Goal: Transaction & Acquisition: Purchase product/service

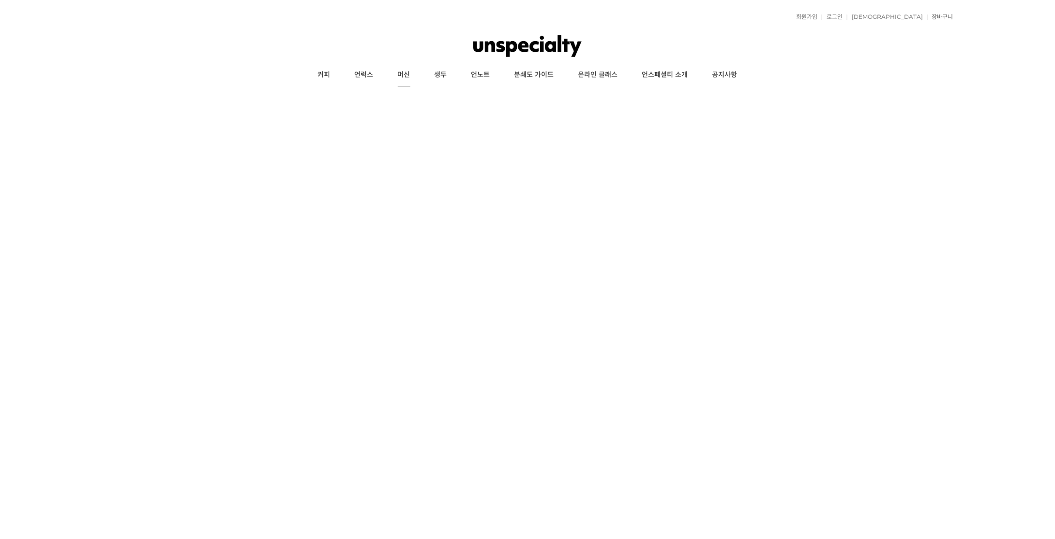
click at [409, 74] on link "머신" at bounding box center [404, 75] width 37 height 24
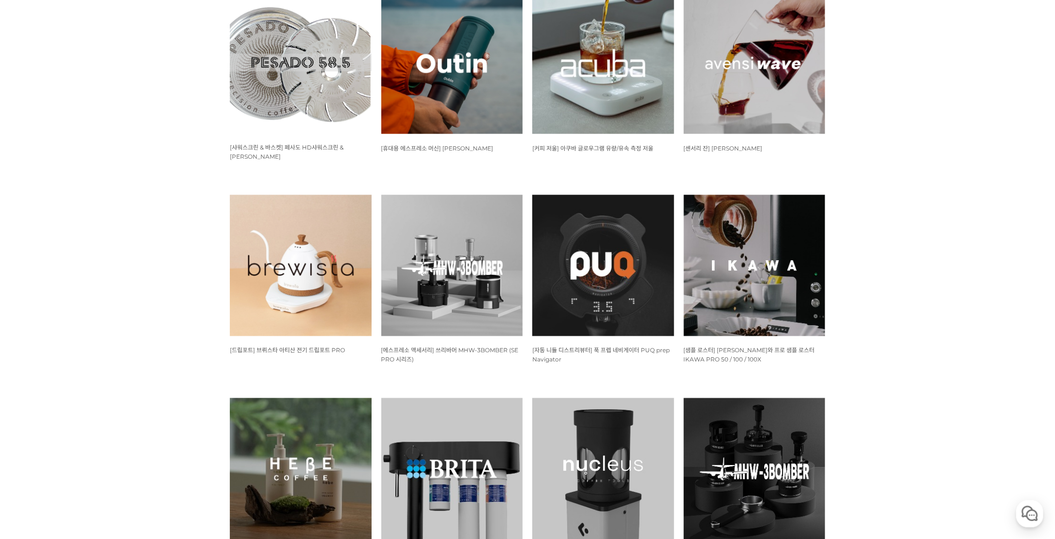
click at [570, 115] on img at bounding box center [603, 63] width 142 height 142
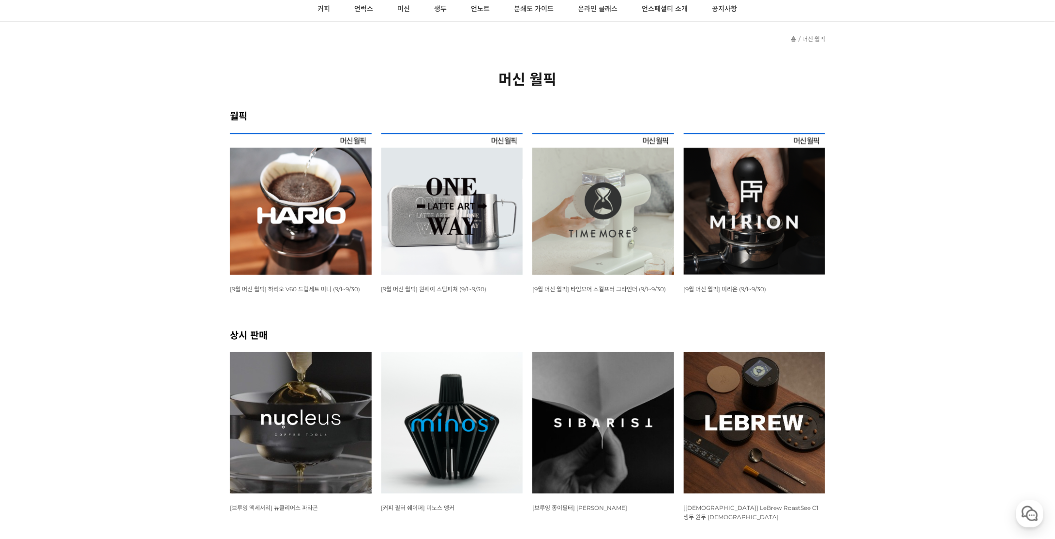
scroll to position [48, 0]
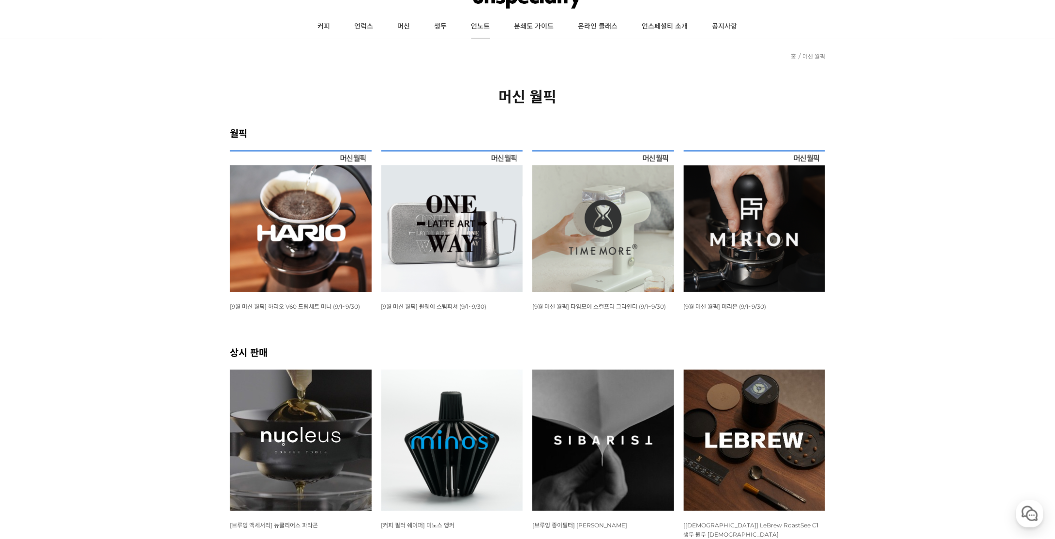
click at [477, 29] on link "언노트" at bounding box center [480, 27] width 43 height 24
click at [366, 21] on link "언럭스" at bounding box center [364, 27] width 43 height 24
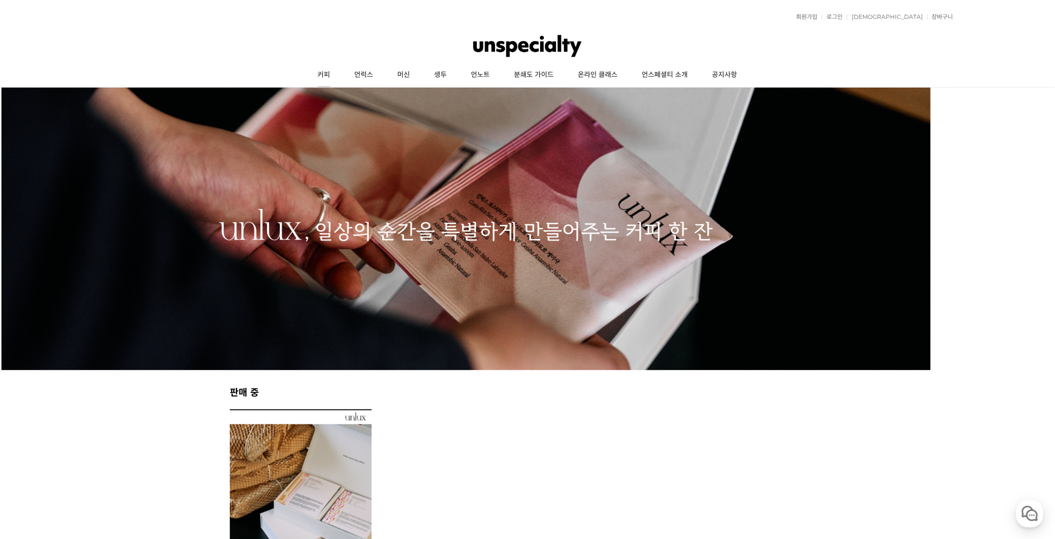
click at [319, 76] on link "커피" at bounding box center [324, 75] width 37 height 24
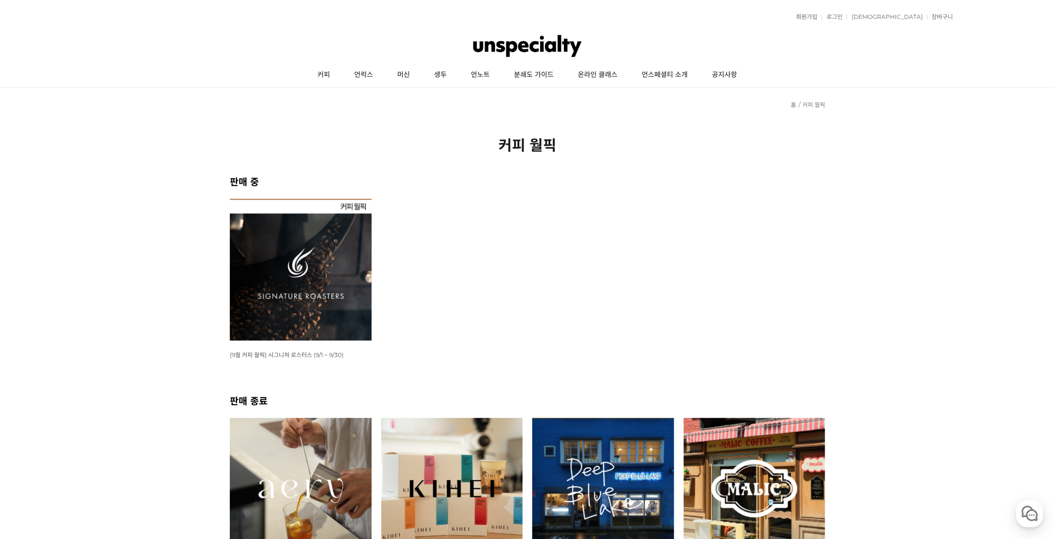
click at [289, 269] on img at bounding box center [301, 270] width 142 height 142
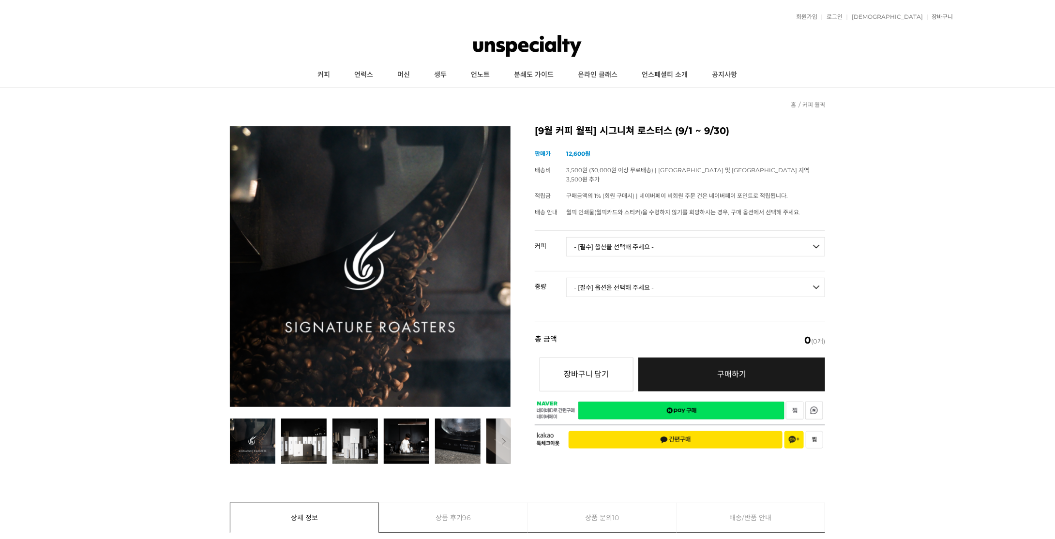
click at [644, 237] on select "- [필수] 옵션을 선택해 주세요 - ------------------- 언스페셜티 분쇄도 가이드 종이(주문 1건당 최대 1개 제공) 월픽 인…" at bounding box center [695, 246] width 259 height 19
click at [566, 237] on select "- [필수] 옵션을 선택해 주세요 - ------------------- 언스페셜티 분쇄도 가이드 종이(주문 1건당 최대 1개 제공) 월픽 인…" at bounding box center [695, 246] width 259 height 19
click at [686, 284] on select "- [필수] 옵션을 선택해 주세요 - ------------------- 200g" at bounding box center [695, 287] width 259 height 19
click at [672, 239] on select "- [필수] 옵션을 선택해 주세요 - ------------------- 언스페셜티 분쇄도 가이드 종이(주문 1건당 최대 1개 제공) 월픽 인…" at bounding box center [695, 246] width 259 height 19
click at [566, 237] on select "- [필수] 옵션을 선택해 주세요 - ------------------- 언스페셜티 분쇄도 가이드 종이(주문 1건당 최대 1개 제공) 월픽 인…" at bounding box center [695, 246] width 259 height 19
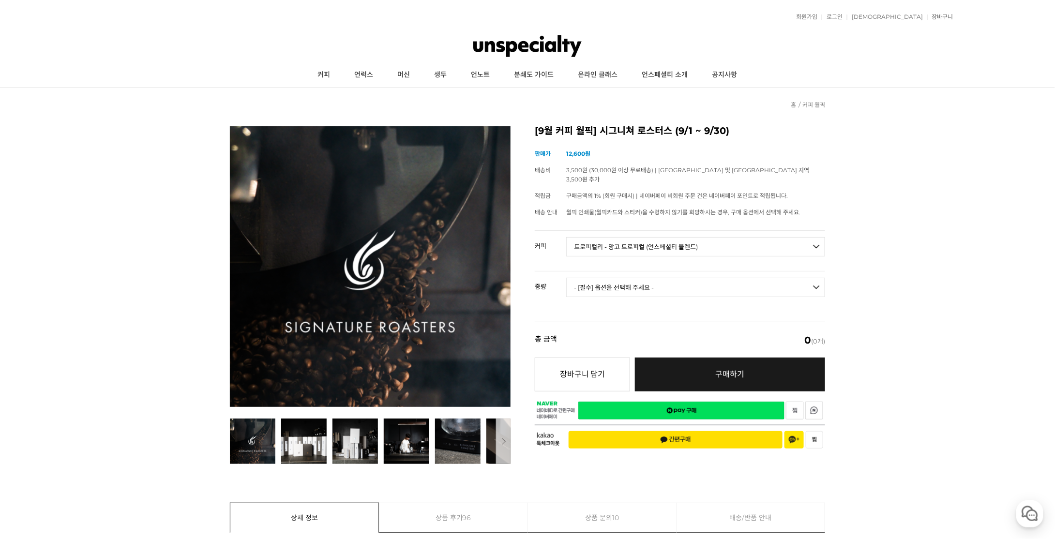
click at [650, 278] on select "- [필수] 옵션을 선택해 주세요 - ------------------- 200g" at bounding box center [695, 287] width 259 height 19
click at [664, 237] on select "- [필수] 옵션을 선택해 주세요 - ------------------- 언스페셜티 분쇄도 가이드 종이(주문 1건당 최대 1개 제공) 월픽 인…" at bounding box center [695, 246] width 259 height 19
select select "텍스쳐 블렌드"
click at [566, 237] on select "- [필수] 옵션을 선택해 주세요 - ------------------- 언스페셜티 분쇄도 가이드 종이(주문 1건당 최대 1개 제공) 월픽 인…" at bounding box center [695, 246] width 259 height 19
click at [642, 271] on td "- [필수] 옵션을 선택해 주세요 - ------------------- 200g 500g 1kg" at bounding box center [695, 291] width 259 height 40
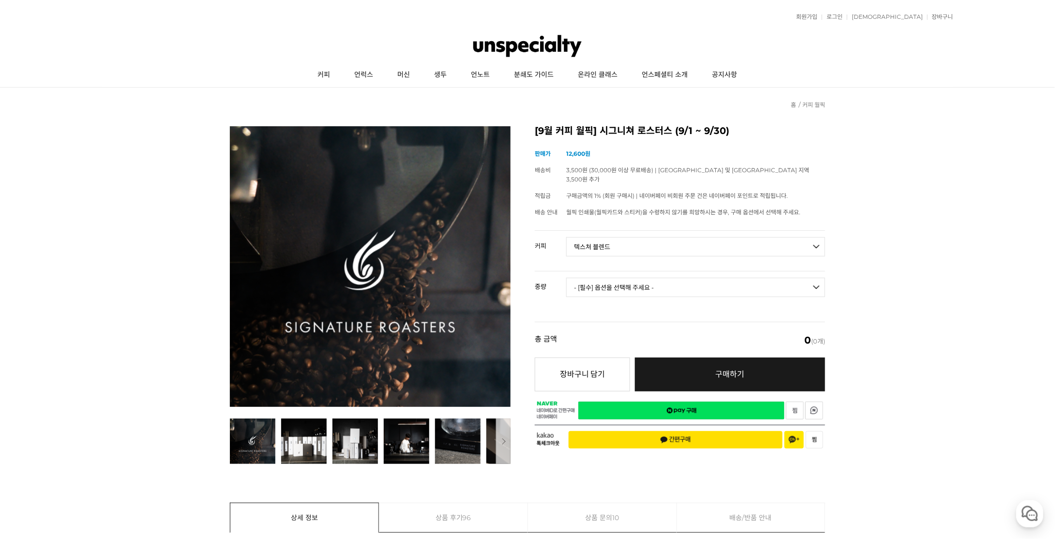
click at [643, 278] on select "- [필수] 옵션을 선택해 주세요 - ------------------- 200g 500g 1kg" at bounding box center [695, 287] width 259 height 19
select select "1kg"
click at [566, 278] on select "- [필수] 옵션을 선택해 주세요 - ------------------- 200g 500g 1kg" at bounding box center [695, 287] width 259 height 19
select select "*"
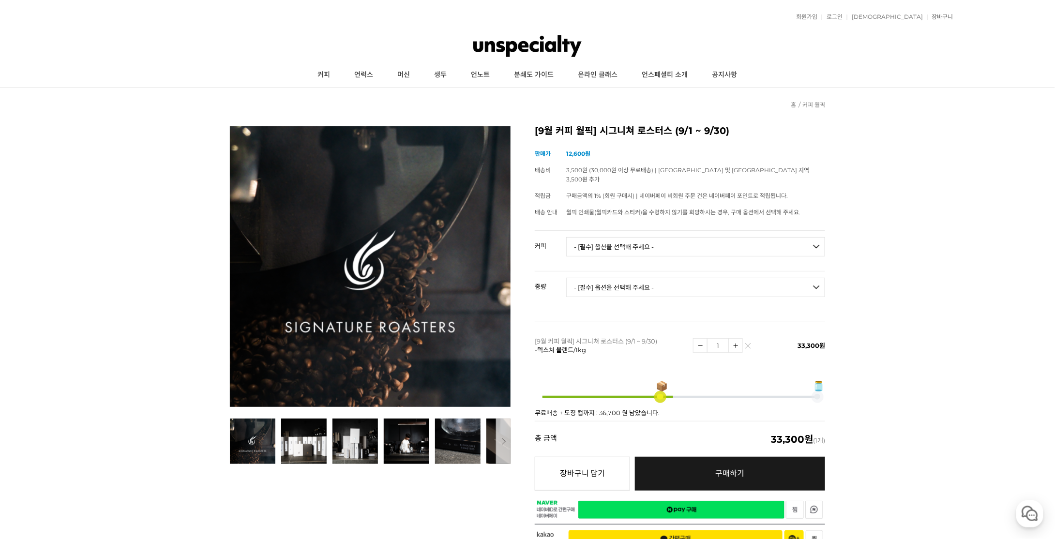
click at [321, 75] on link "커피" at bounding box center [324, 75] width 37 height 24
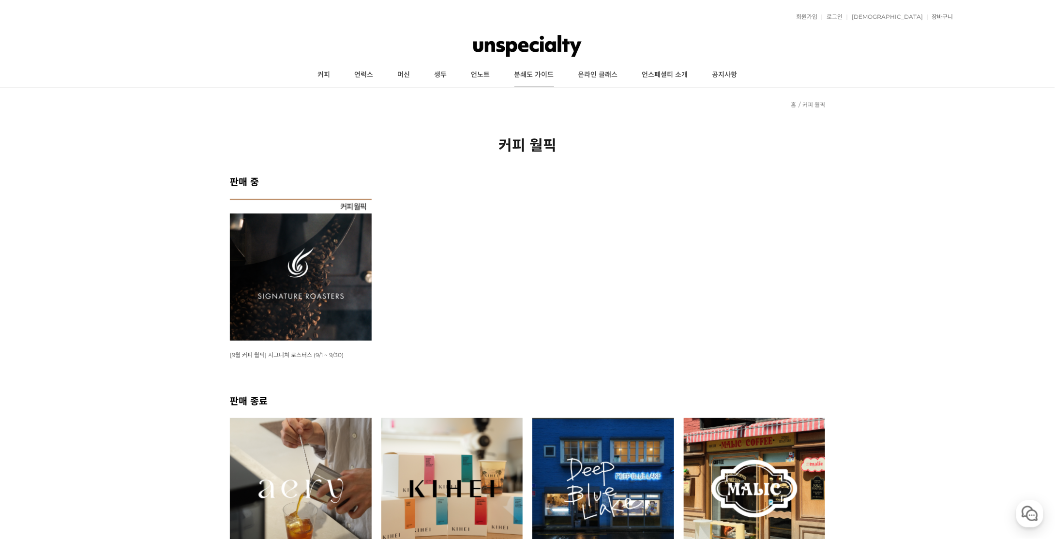
click at [534, 76] on link "분쇄도 가이드" at bounding box center [534, 75] width 64 height 24
click at [326, 74] on link "커피" at bounding box center [324, 75] width 37 height 24
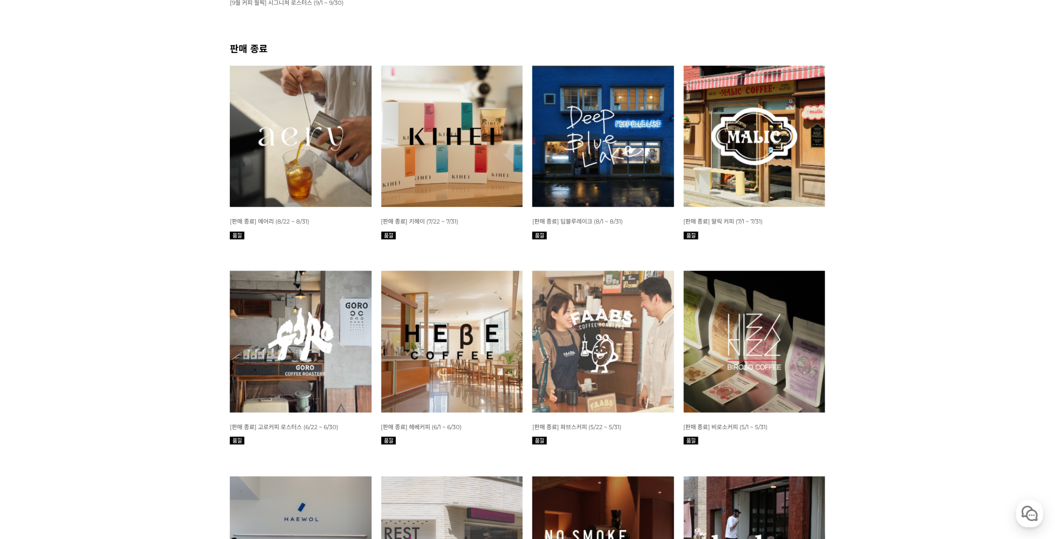
scroll to position [435, 0]
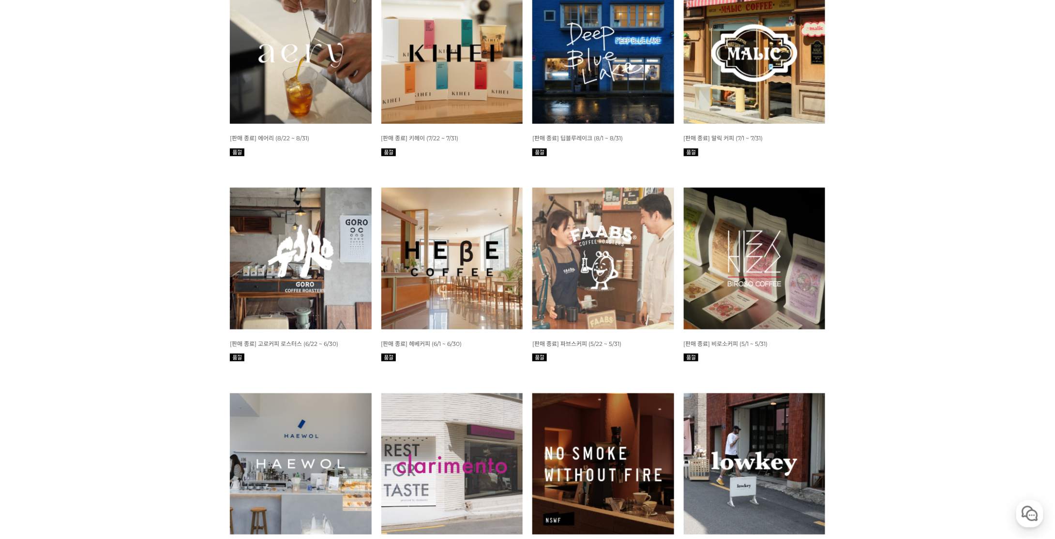
click at [482, 202] on img at bounding box center [452, 259] width 142 height 142
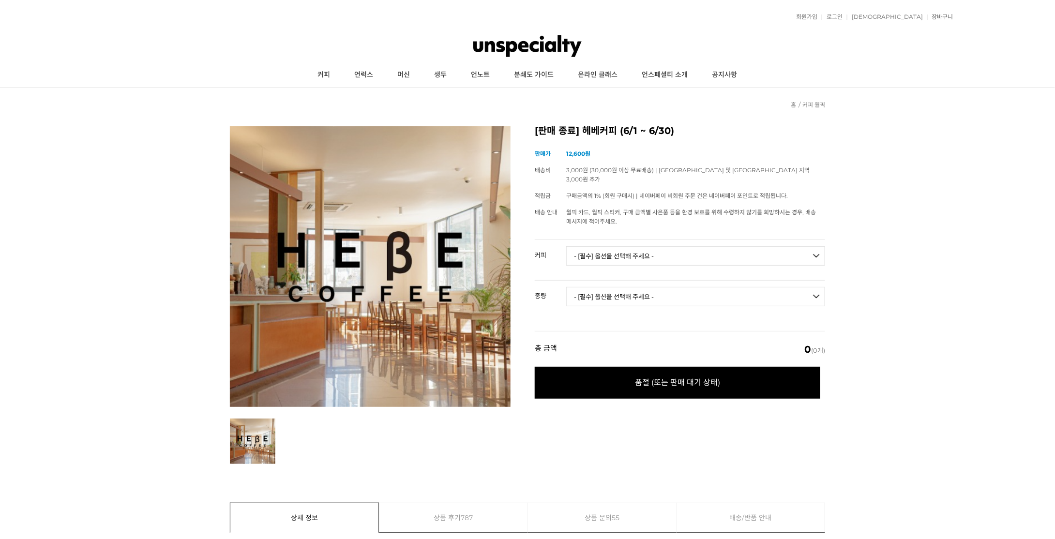
click at [639, 246] on select "- [필수] 옵션을 선택해 주세요 - ------------------- *언스페셜티 분쇄도 가이드 종이는 모두 제공해 드리는 헤베 브랜드북 …" at bounding box center [695, 255] width 259 height 19
select select "밸런스 블렌드"
click at [566, 246] on select "- [필수] 옵션을 선택해 주세요 - ------------------- *언스페셜티 분쇄도 가이드 종이는 모두 제공해 드리는 헤베 브랜드북 …" at bounding box center [695, 255] width 259 height 19
click at [651, 289] on select "- [필수] 옵션을 선택해 주세요 - ------------------- 200g 500g 1kg" at bounding box center [695, 296] width 259 height 19
select select "1kg"
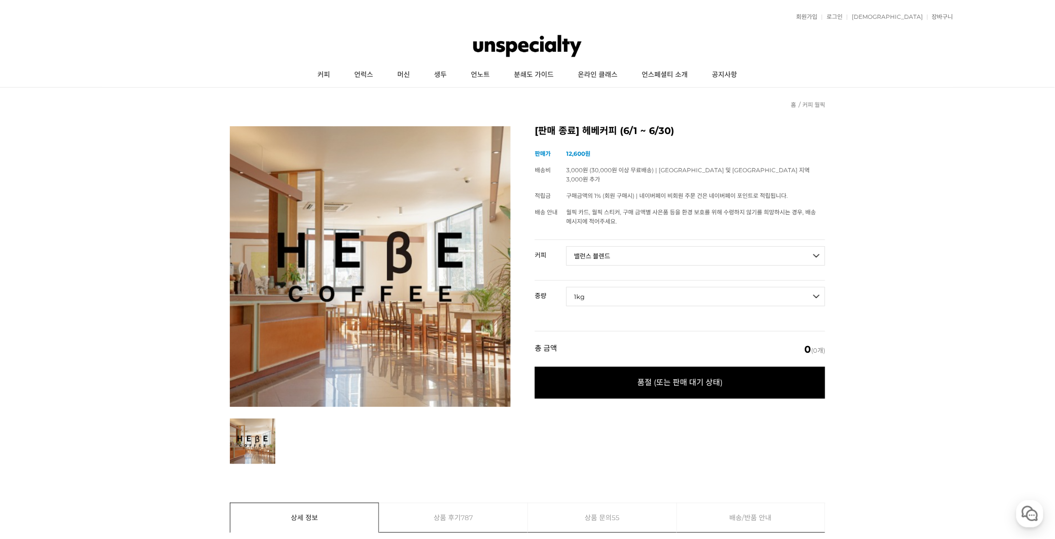
click at [566, 287] on select "- [필수] 옵션을 선택해 주세요 - ------------------- 200g 500g 1kg" at bounding box center [695, 296] width 259 height 19
select select "*"
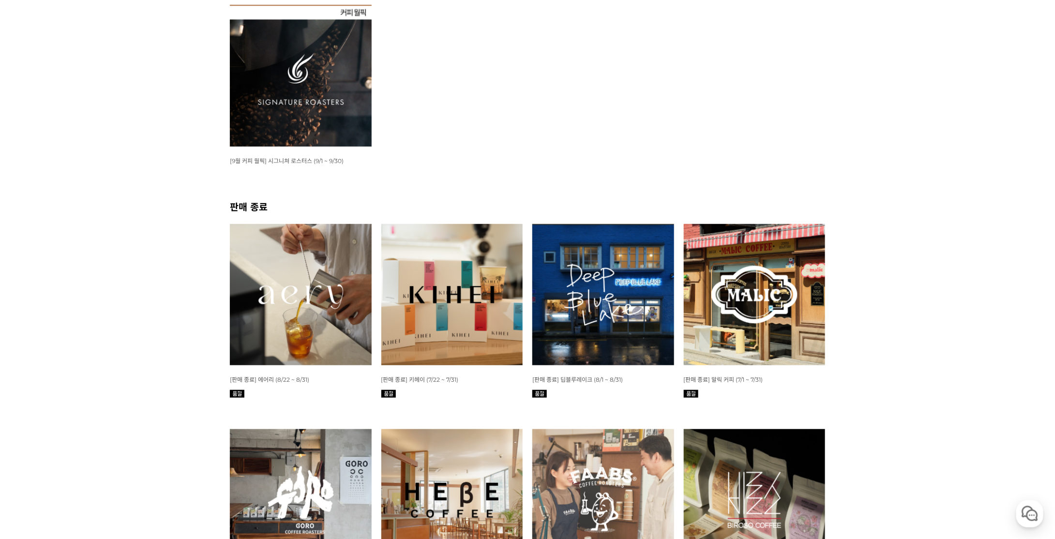
scroll to position [194, 0]
click at [348, 114] on img at bounding box center [301, 76] width 142 height 142
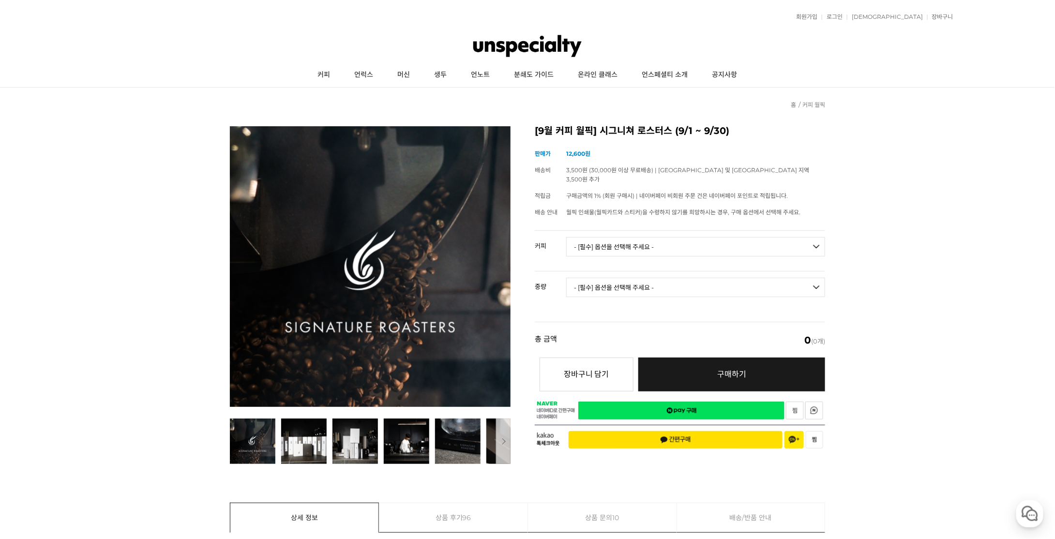
click at [626, 238] on select "- [필수] 옵션을 선택해 주세요 - ------------------- 언스페셜티 분쇄도 가이드 종이(주문 1건당 최대 1개 제공) 월픽 인…" at bounding box center [695, 246] width 259 height 19
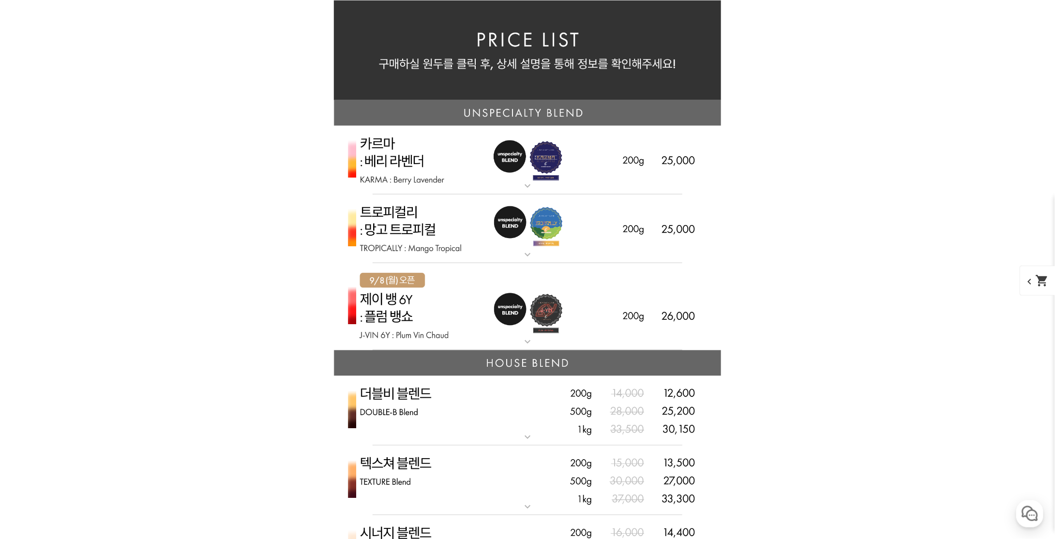
scroll to position [2371, 0]
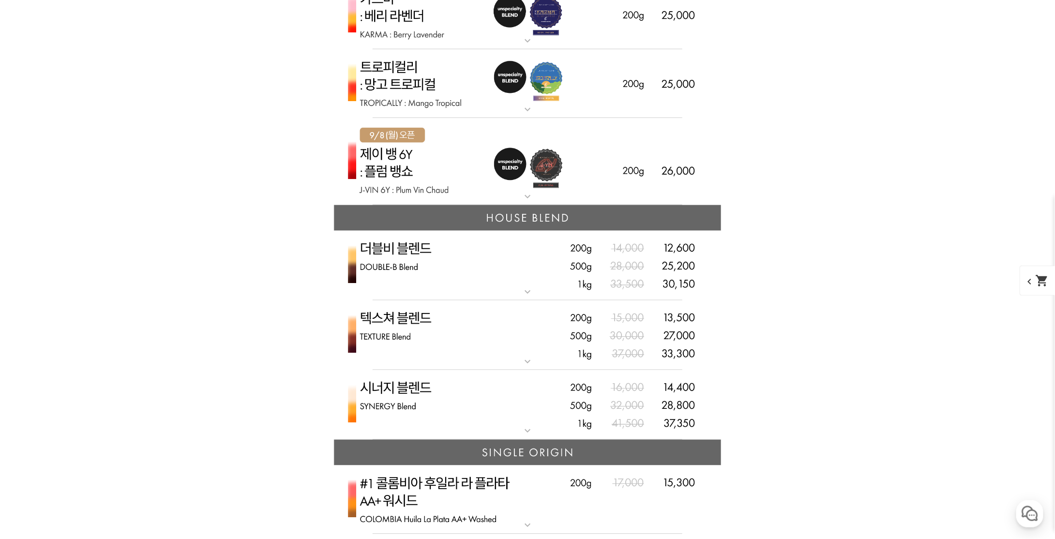
click at [524, 294] on mat-icon "expand_more" at bounding box center [527, 292] width 19 height 12
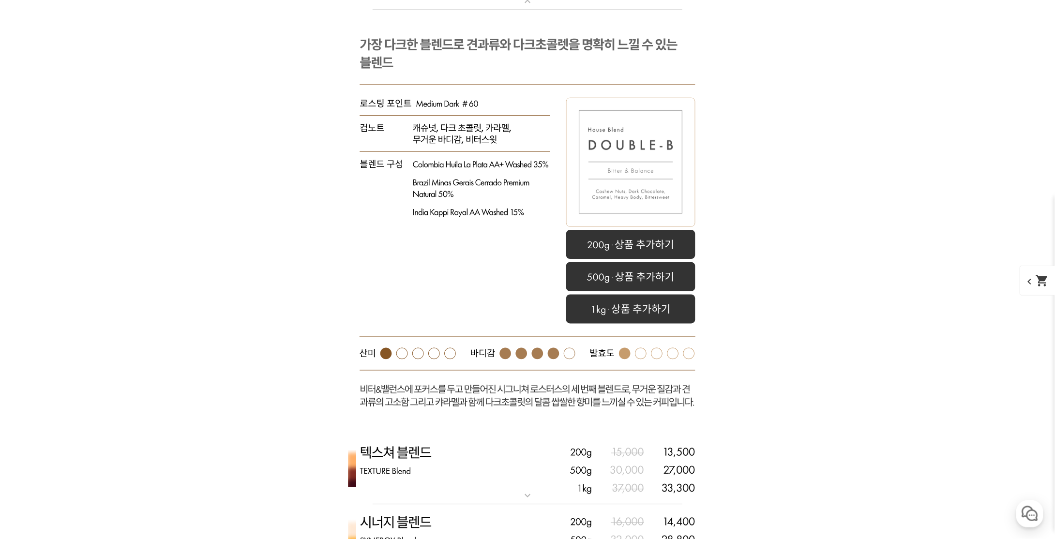
scroll to position [2709, 0]
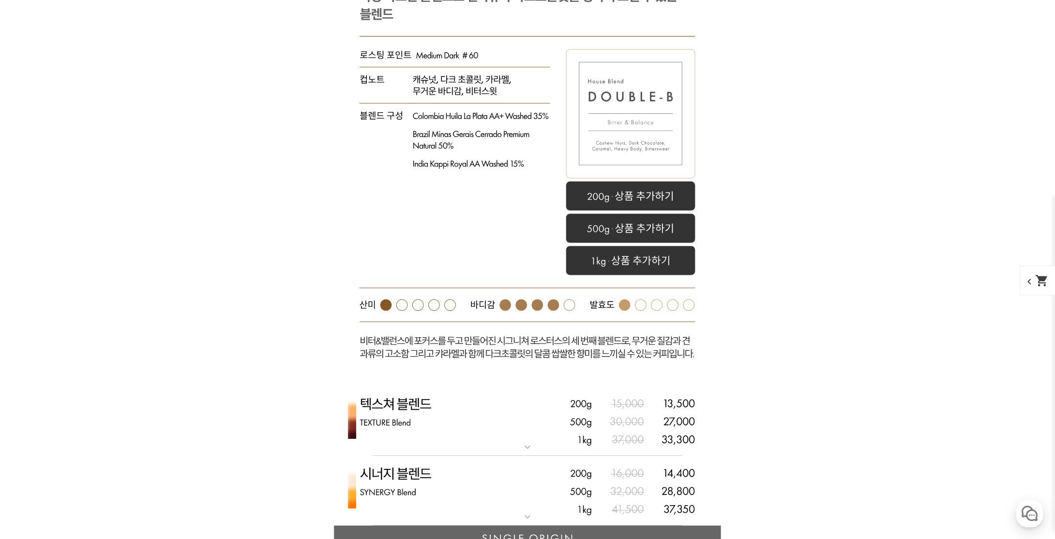
click at [509, 429] on img at bounding box center [527, 422] width 387 height 70
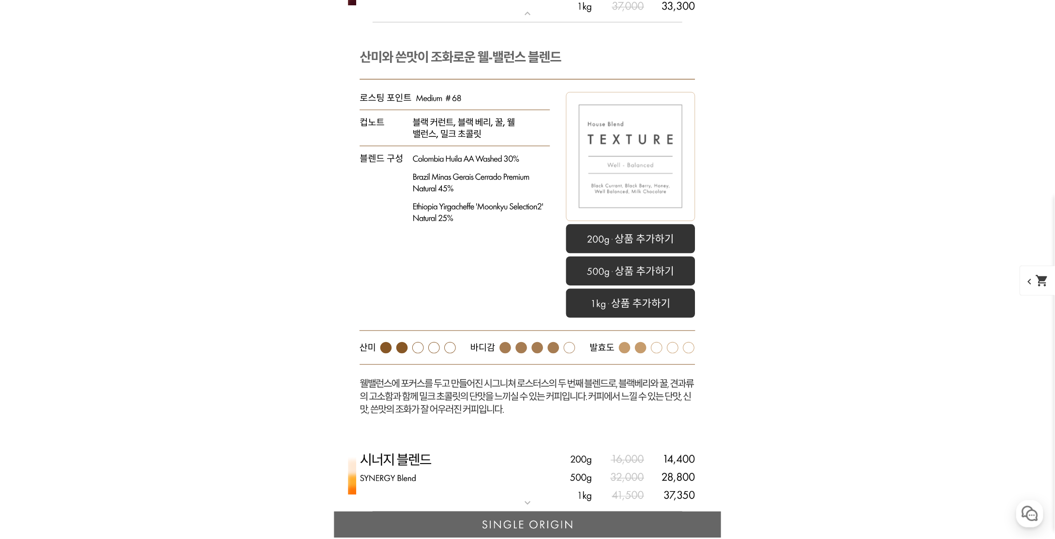
scroll to position [3193, 0]
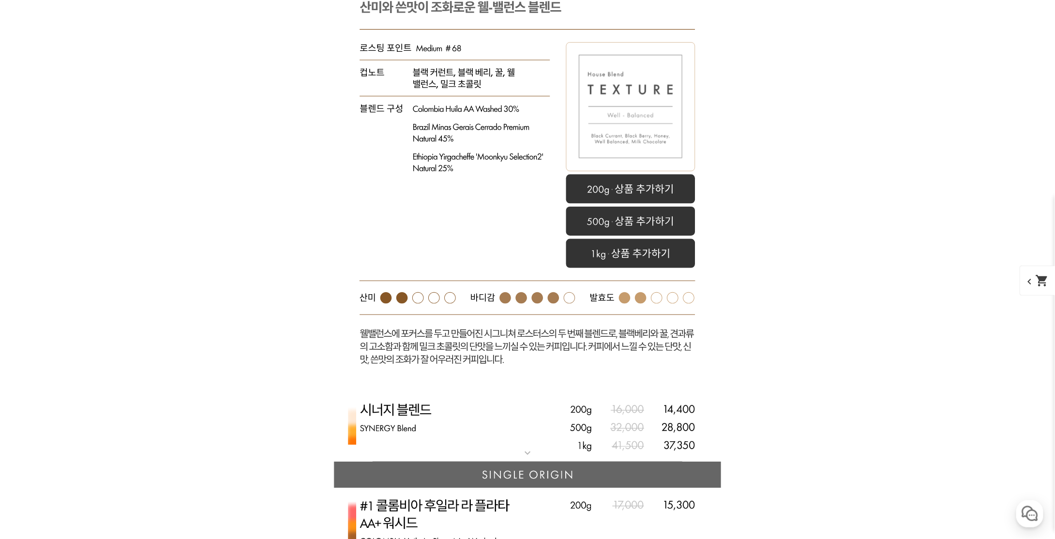
click at [511, 422] on img at bounding box center [527, 427] width 387 height 70
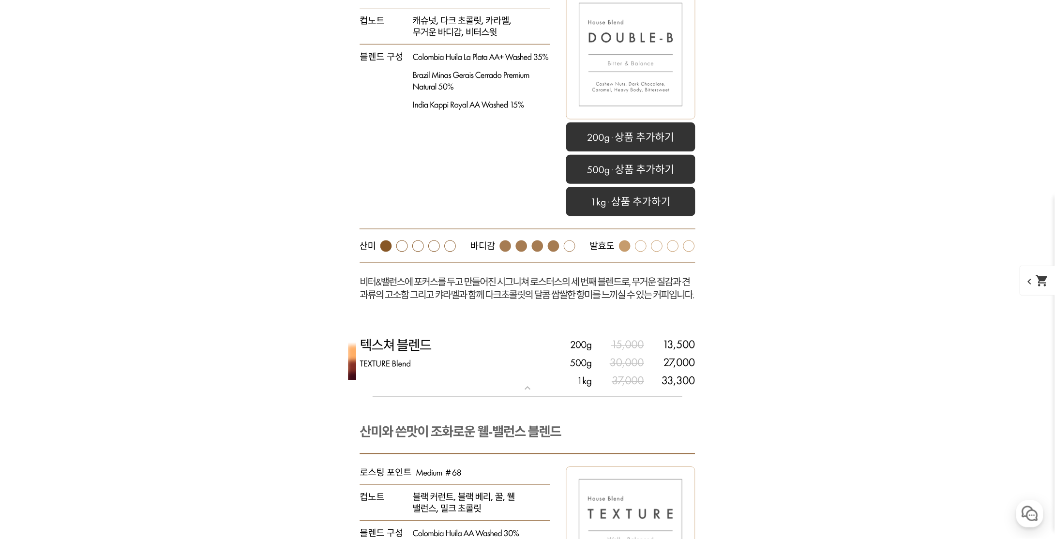
scroll to position [2661, 0]
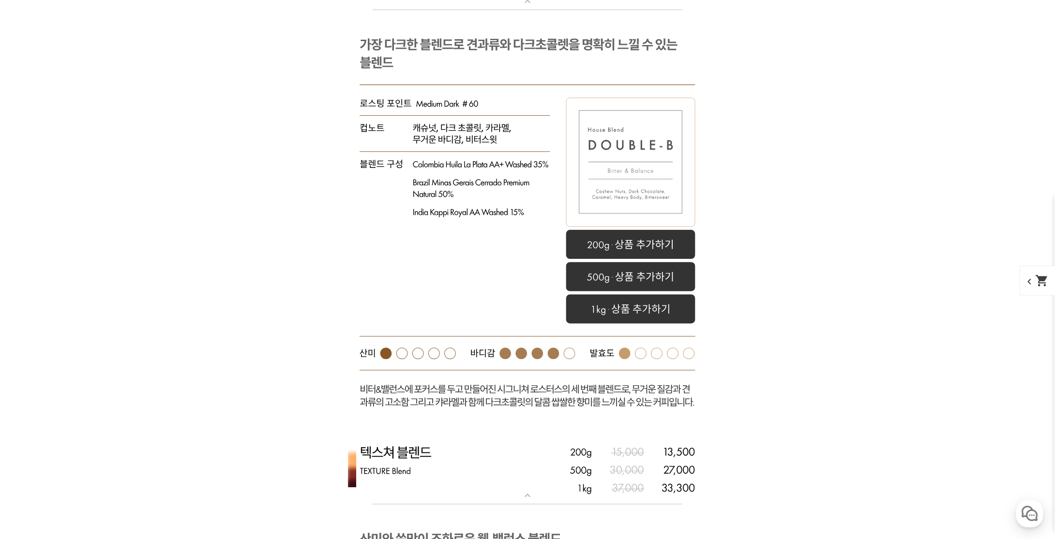
click at [506, 305] on rect at bounding box center [527, 222] width 387 height 425
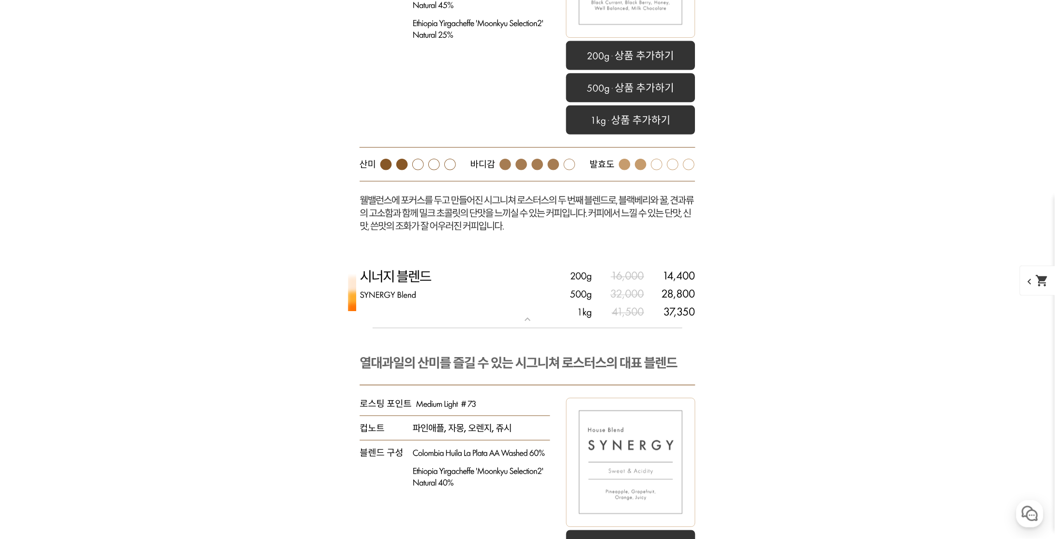
scroll to position [2903, 0]
click at [561, 346] on rect at bounding box center [527, 530] width 387 height 407
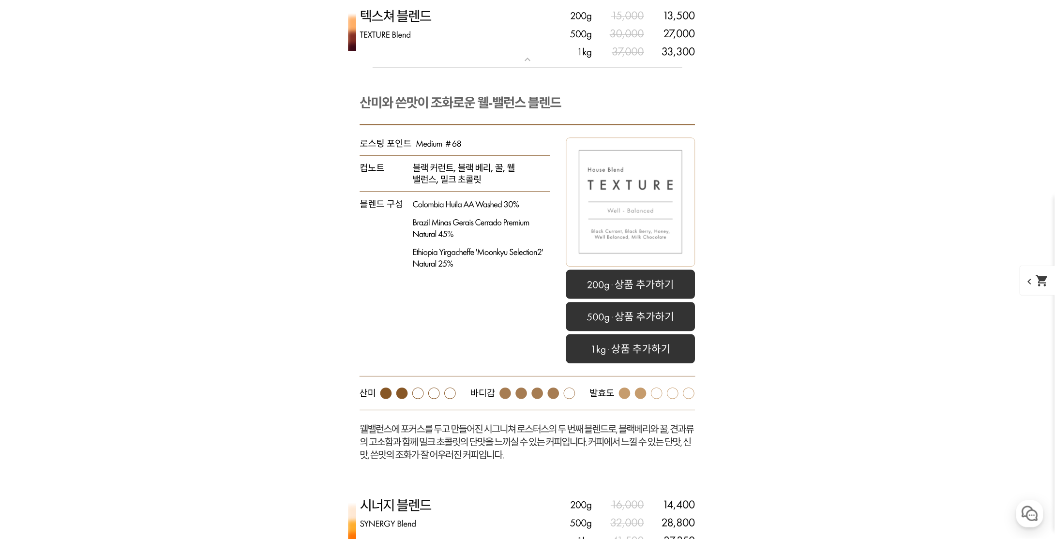
scroll to position [2613, 0]
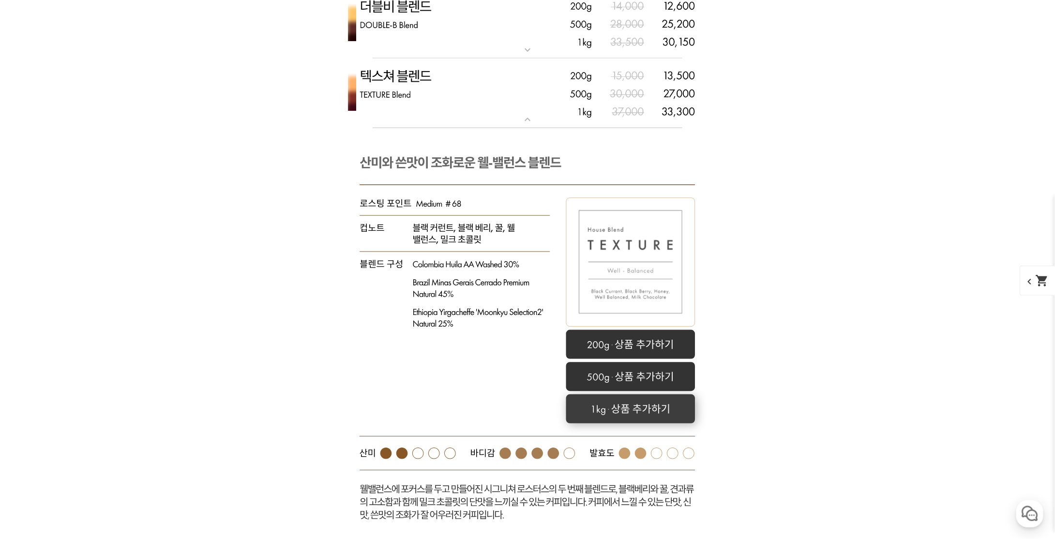
click at [606, 407] on rect at bounding box center [630, 409] width 129 height 29
select select "텍스쳐 블렌드"
select select "1kg"
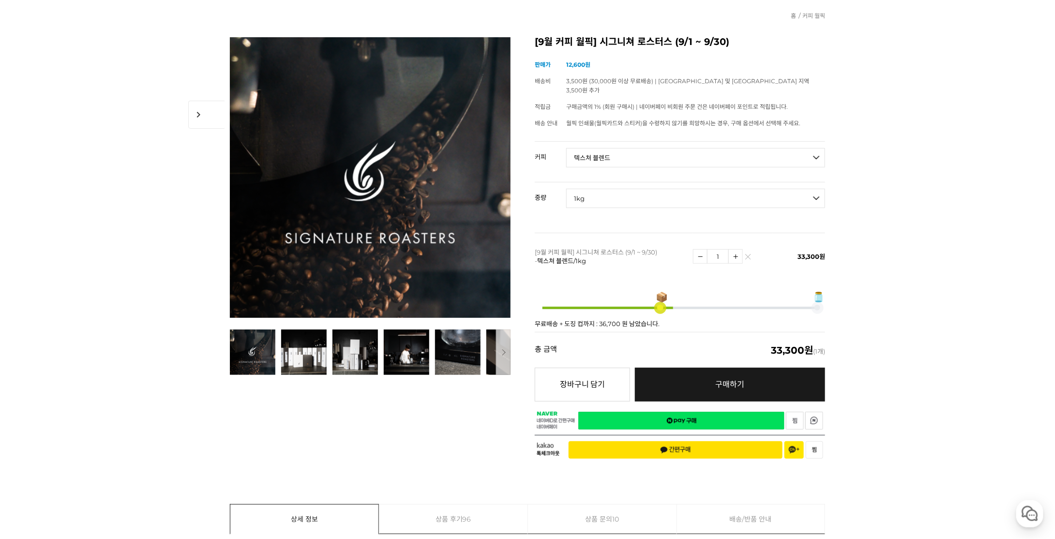
scroll to position [0, 0]
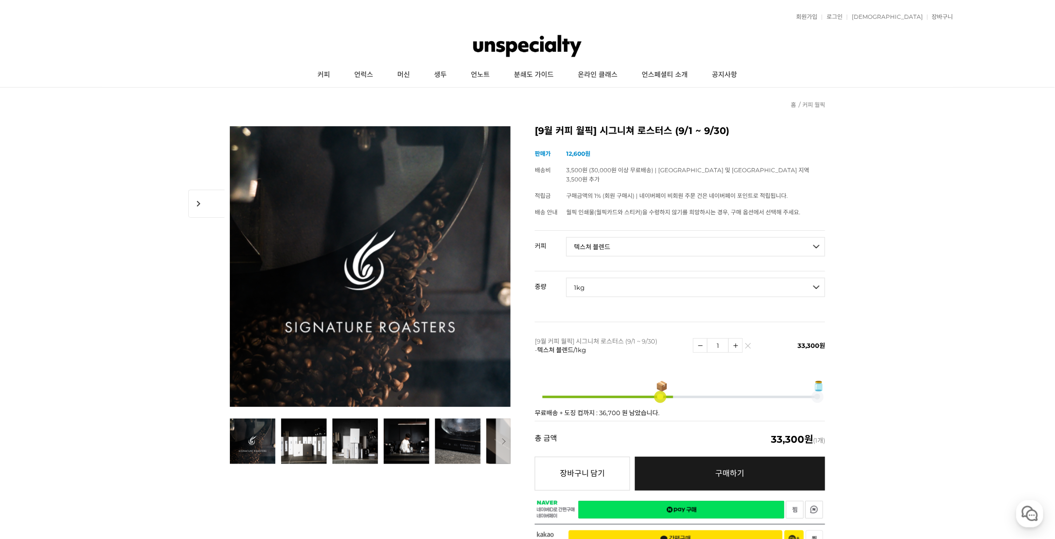
click at [634, 244] on td "- [필수] 옵션을 선택해 주세요 - ------------------- 언스페셜티 분쇄도 가이드 종이(주문 1건당 최대 1개 제공) 월픽 인…" at bounding box center [695, 251] width 259 height 40
click at [635, 240] on select "- [필수] 옵션을 선택해 주세요 - ------------------- 언스페셜티 분쇄도 가이드 종이(주문 1건당 최대 1개 제공) 월픽 인…" at bounding box center [695, 246] width 259 height 19
select select "시너지 블렌드"
click at [566, 237] on select "- [필수] 옵션을 선택해 주세요 - ------------------- 언스페셜티 분쇄도 가이드 종이(주문 1건당 최대 1개 제공) 월픽 인…" at bounding box center [695, 246] width 259 height 19
click at [634, 278] on select "- [필수] 옵션을 선택해 주세요 - ------------------- 200g 500g 1kg" at bounding box center [695, 287] width 259 height 19
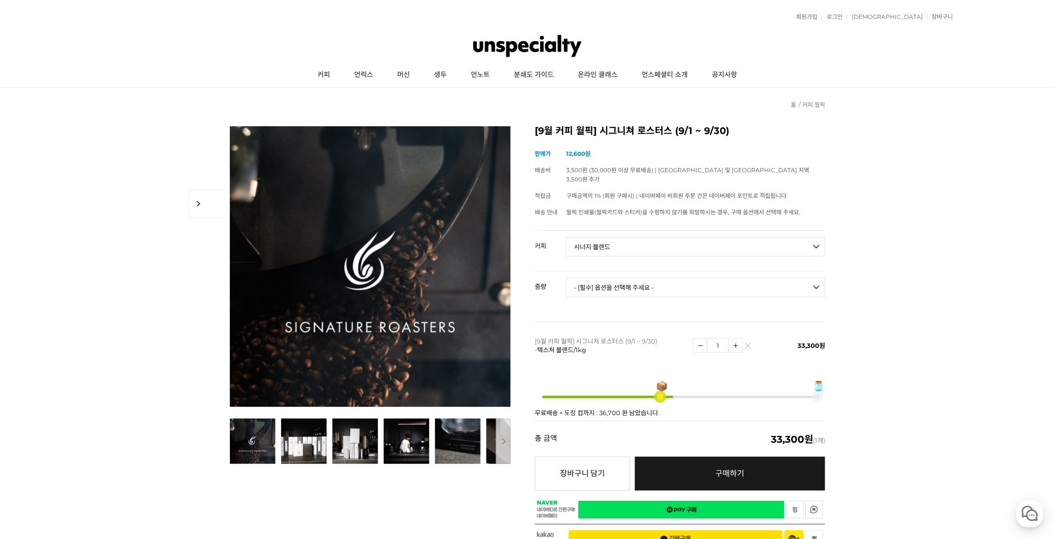
select select "1kg"
click at [566, 278] on select "- [필수] 옵션을 선택해 주세요 - ------------------- 200g 500g 1kg" at bounding box center [695, 287] width 259 height 19
select select "*"
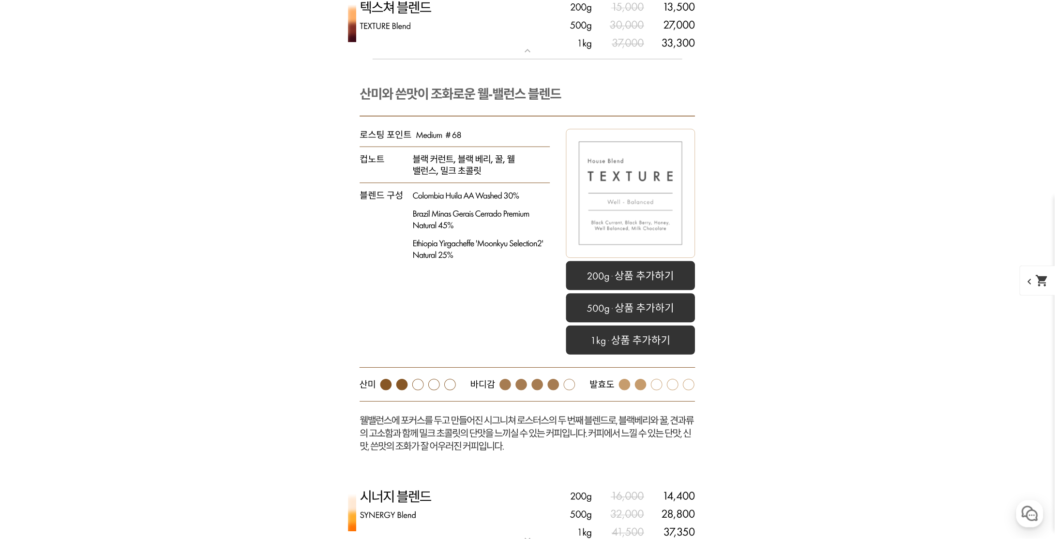
scroll to position [2875, 0]
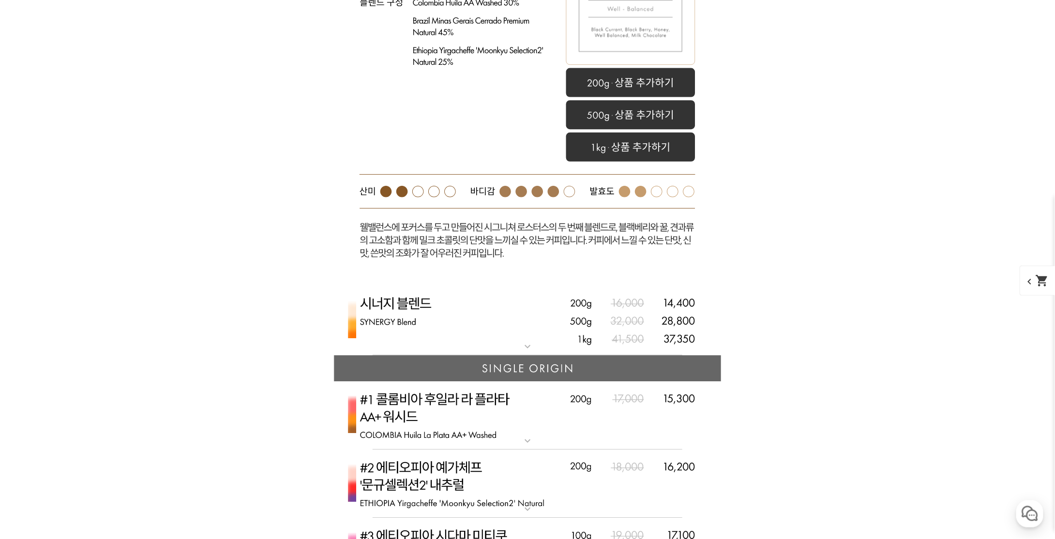
click at [443, 324] on img at bounding box center [527, 320] width 387 height 70
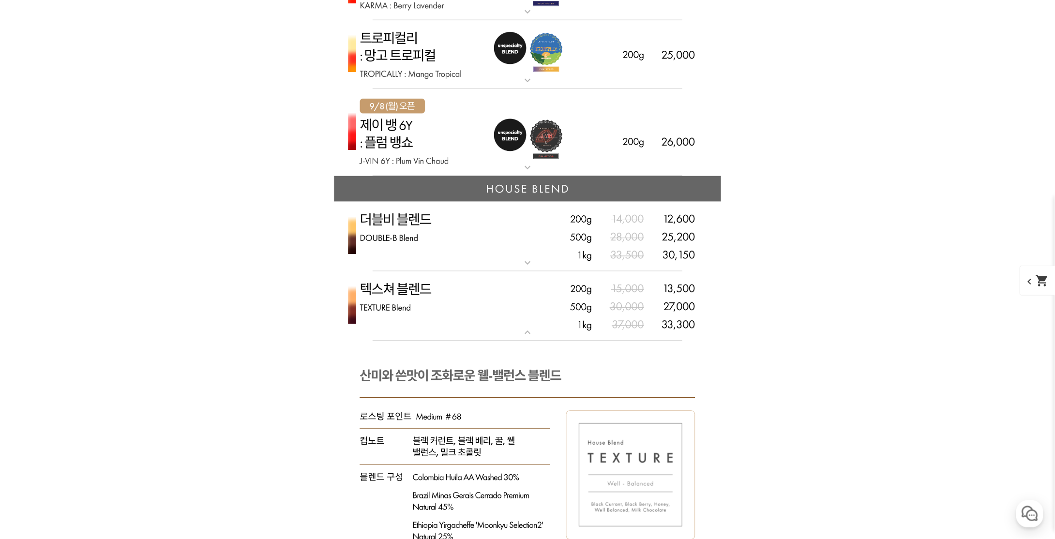
scroll to position [2391, 0]
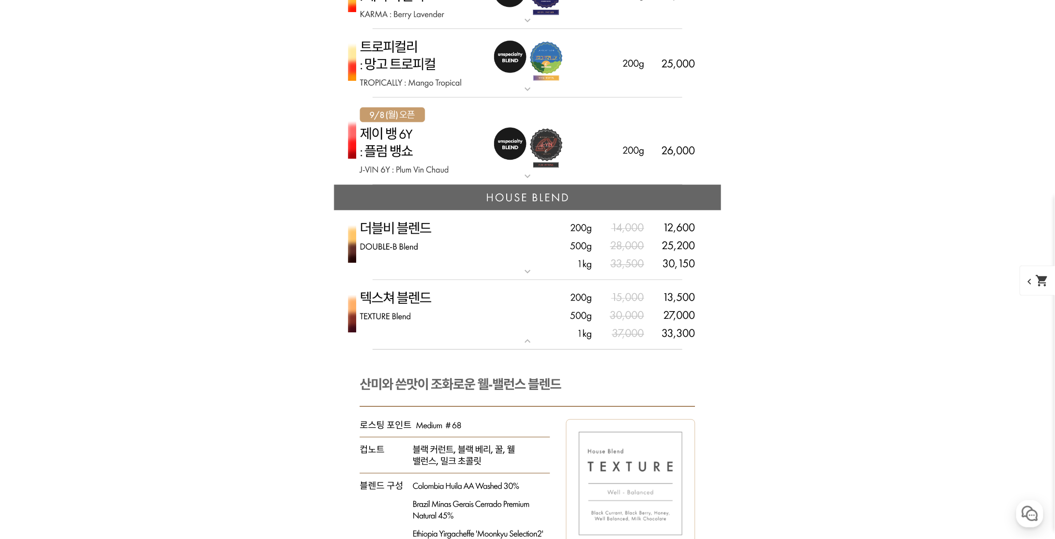
click at [472, 253] on img at bounding box center [527, 245] width 387 height 70
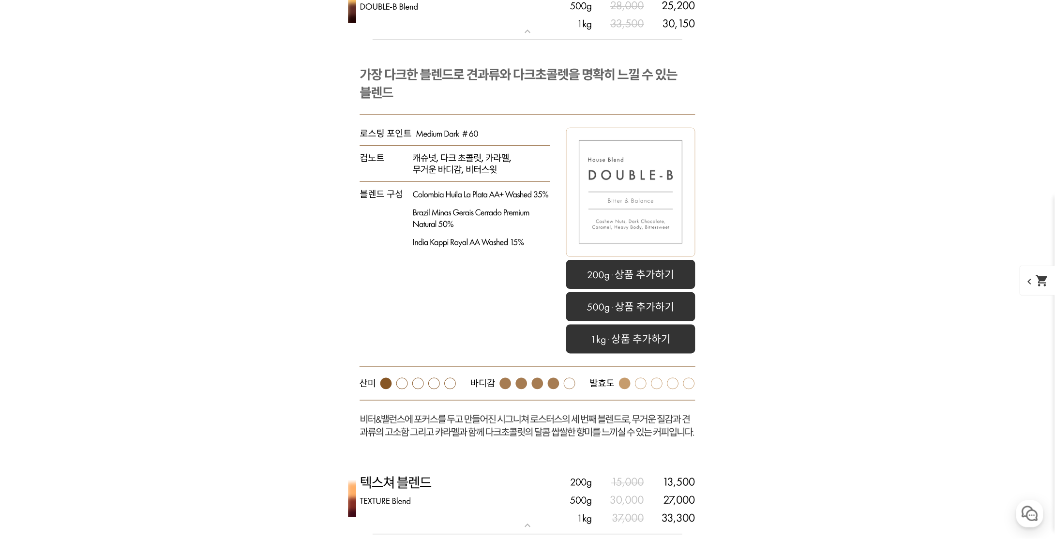
scroll to position [2633, 0]
click at [500, 270] on rect at bounding box center [527, 250] width 387 height 425
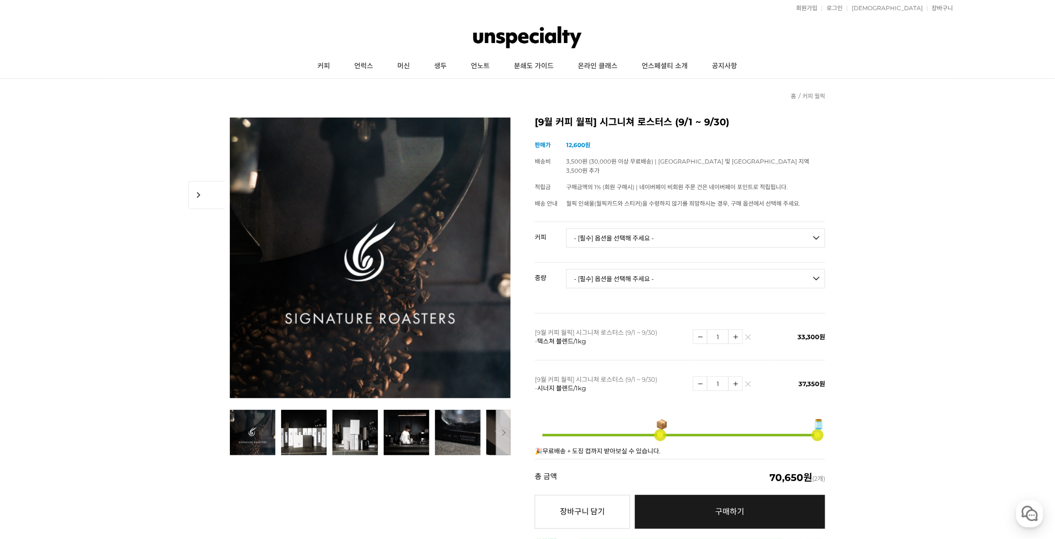
scroll to position [0, 0]
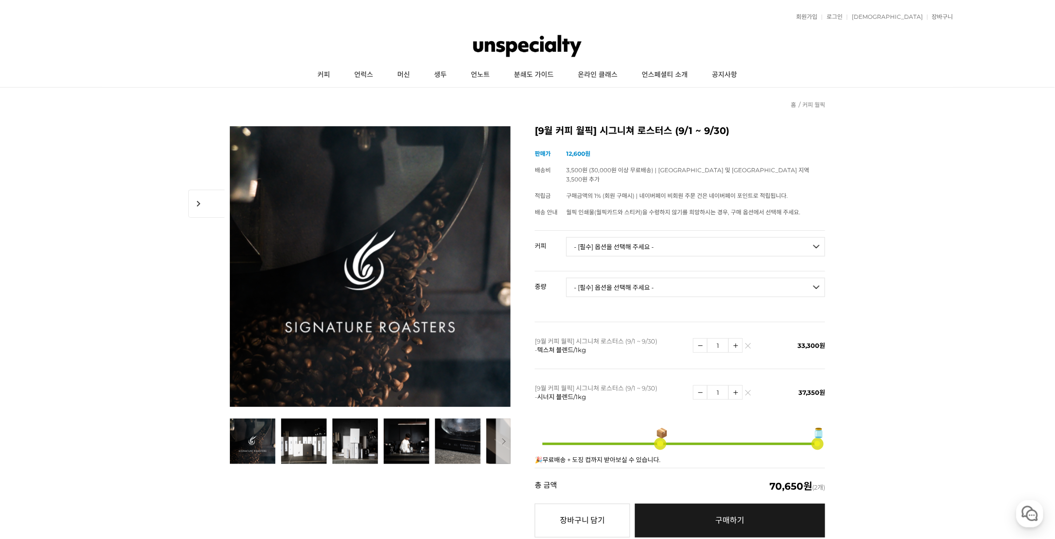
click at [646, 238] on select "- [필수] 옵션을 선택해 주세요 - ------------------- 언스페셜티 분쇄도 가이드 종이(주문 1건당 최대 1개 제공) 월픽 인…" at bounding box center [695, 246] width 259 height 19
select select "더블비 블렌드"
click at [566, 237] on select "- [필수] 옵션을 선택해 주세요 - ------------------- 언스페셜티 분쇄도 가이드 종이(주문 1건당 최대 1개 제공) 월픽 인…" at bounding box center [695, 246] width 259 height 19
click at [613, 284] on select "- [필수] 옵션을 선택해 주세요 - ------------------- 200g 500g 1kg" at bounding box center [695, 287] width 259 height 19
select select "1kg"
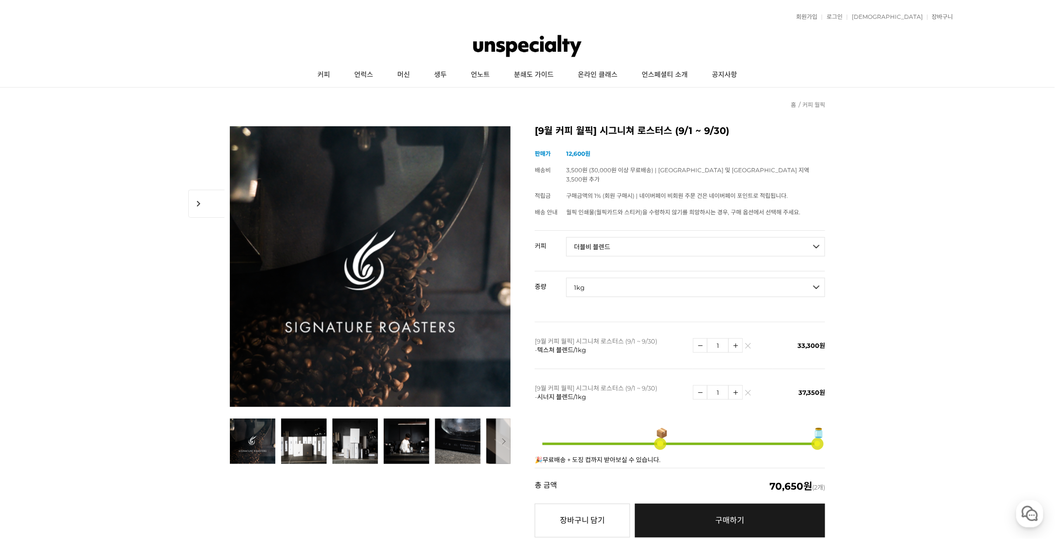
click at [566, 278] on select "- [필수] 옵션을 선택해 주세요 - ------------------- 200g 500g 1kg" at bounding box center [695, 287] width 259 height 19
select select "*"
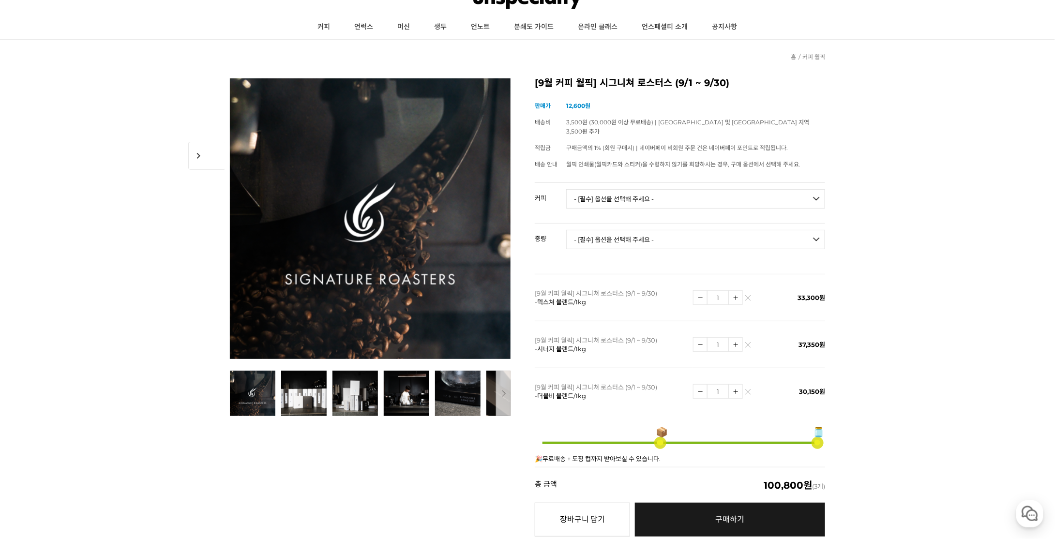
scroll to position [48, 0]
click at [748, 375] on td "1" at bounding box center [732, 390] width 79 height 47
click at [748, 389] on link at bounding box center [748, 392] width 6 height 6
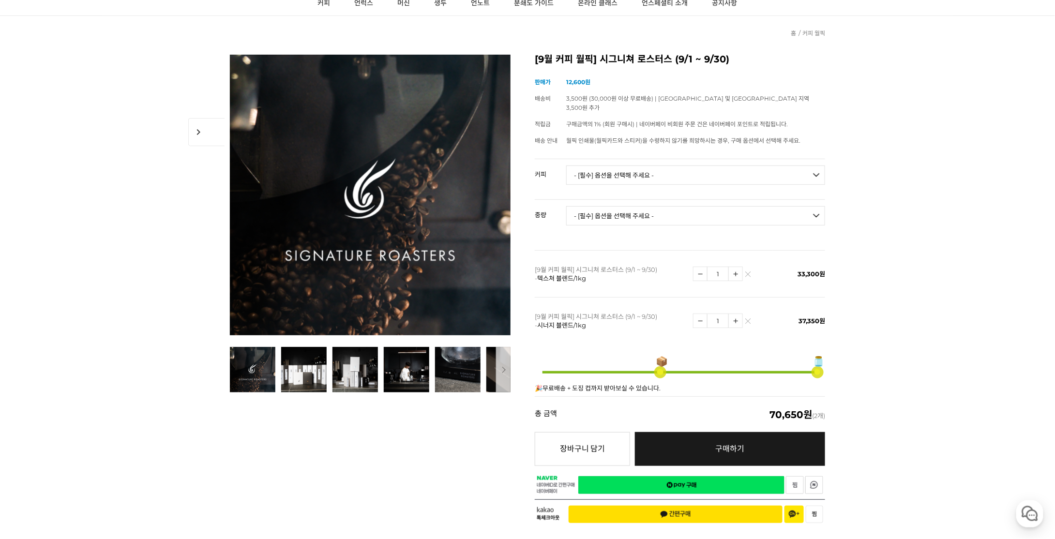
scroll to position [97, 0]
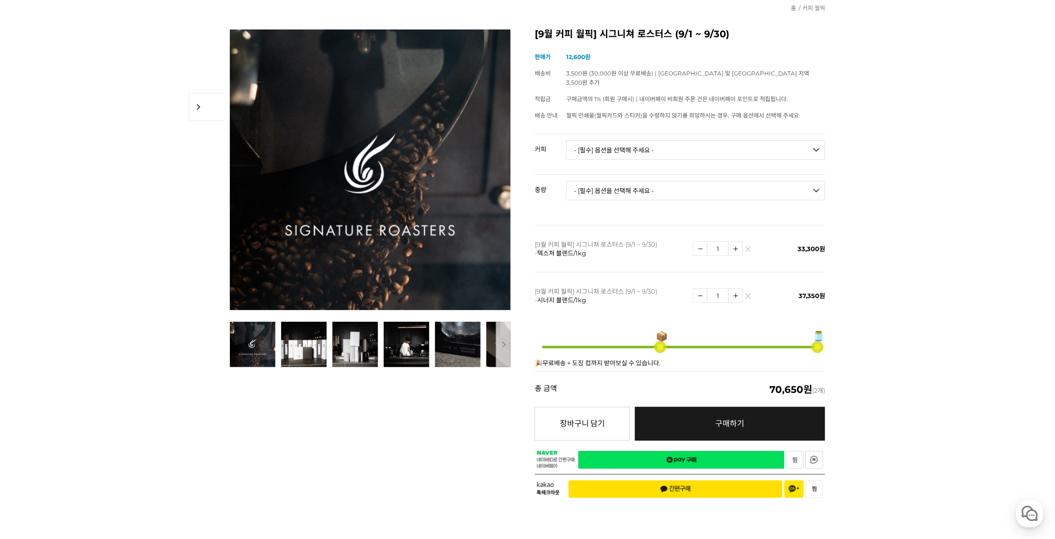
click at [751, 451] on link "네이버페이 구매하기" at bounding box center [681, 460] width 206 height 18
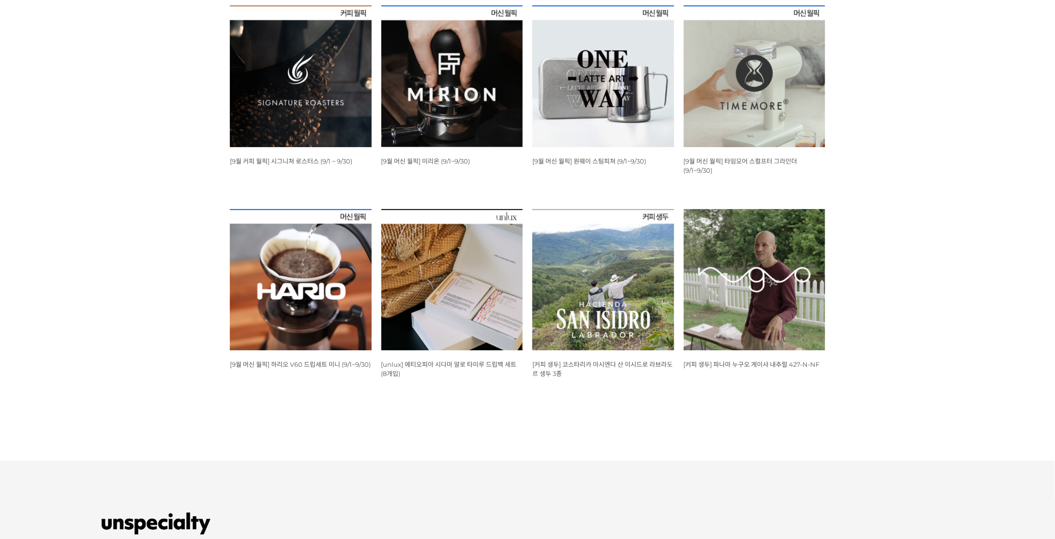
scroll to position [1758, 0]
